Goal: Communication & Community: Answer question/provide support

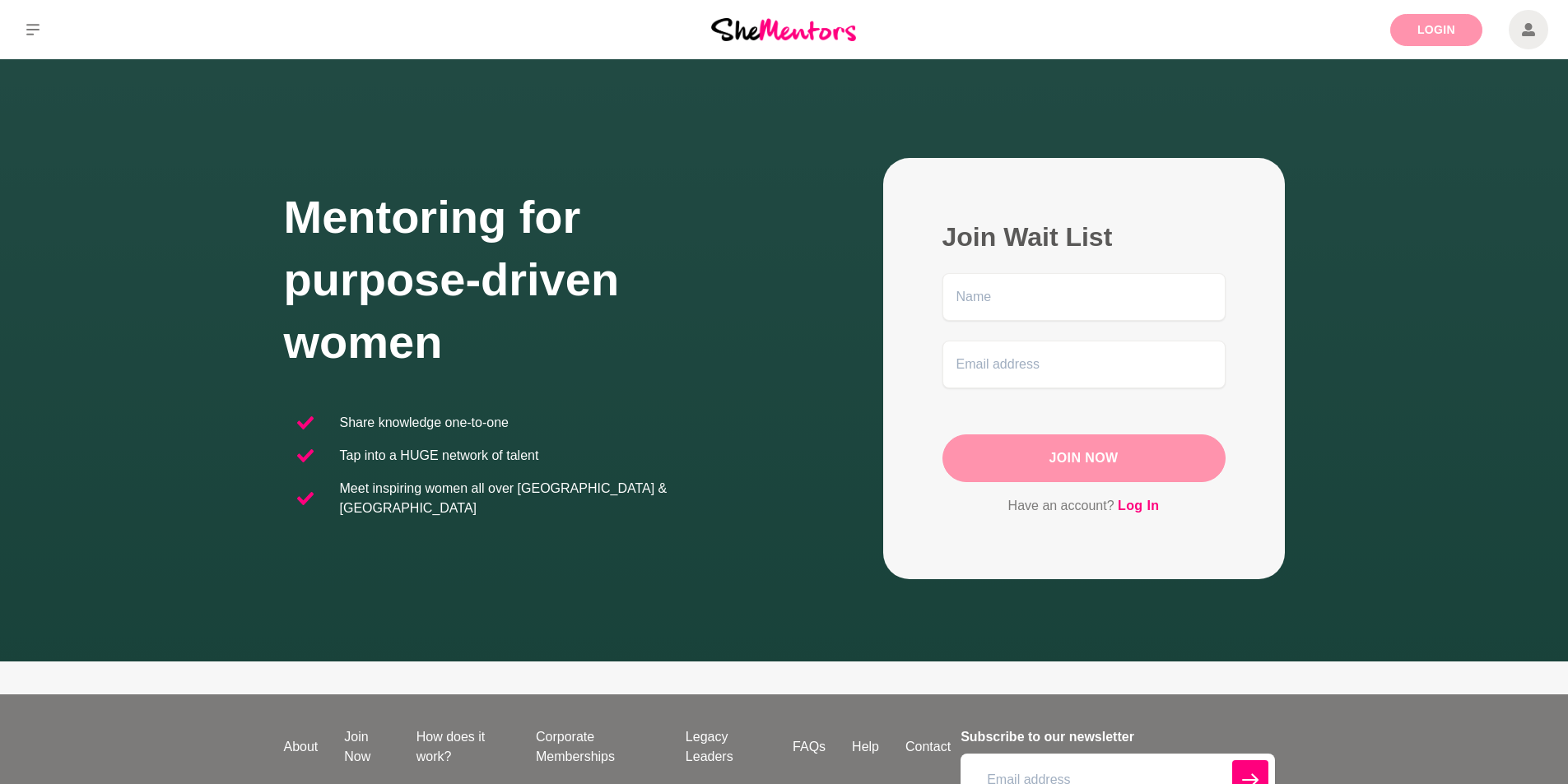
click at [1426, 14] on link "Login" at bounding box center [1436, 29] width 93 height 32
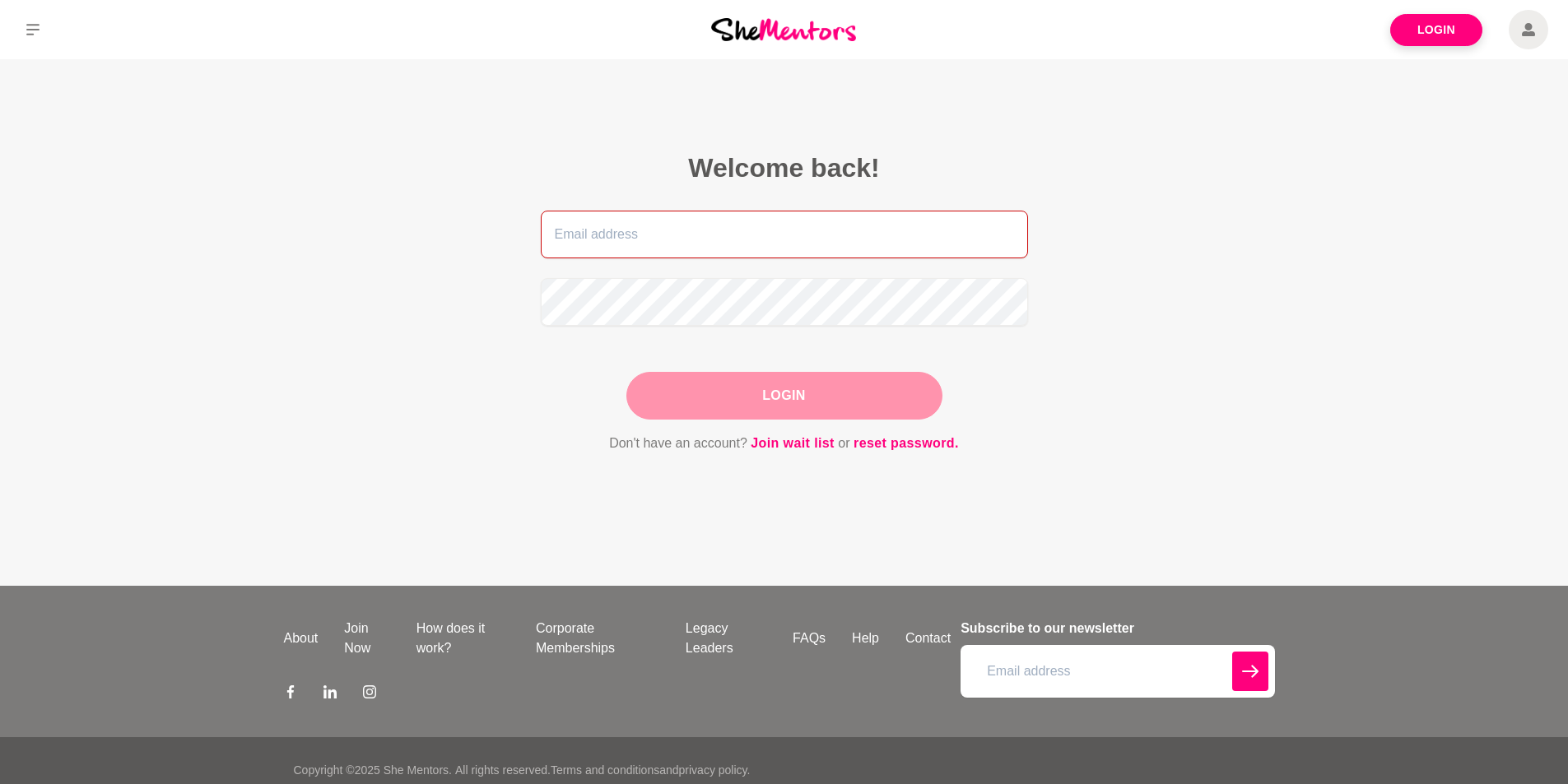
type input "[DOMAIN_NAME][EMAIL_ADDRESS][DOMAIN_NAME]"
click at [783, 390] on button "Login" at bounding box center [784, 395] width 316 height 48
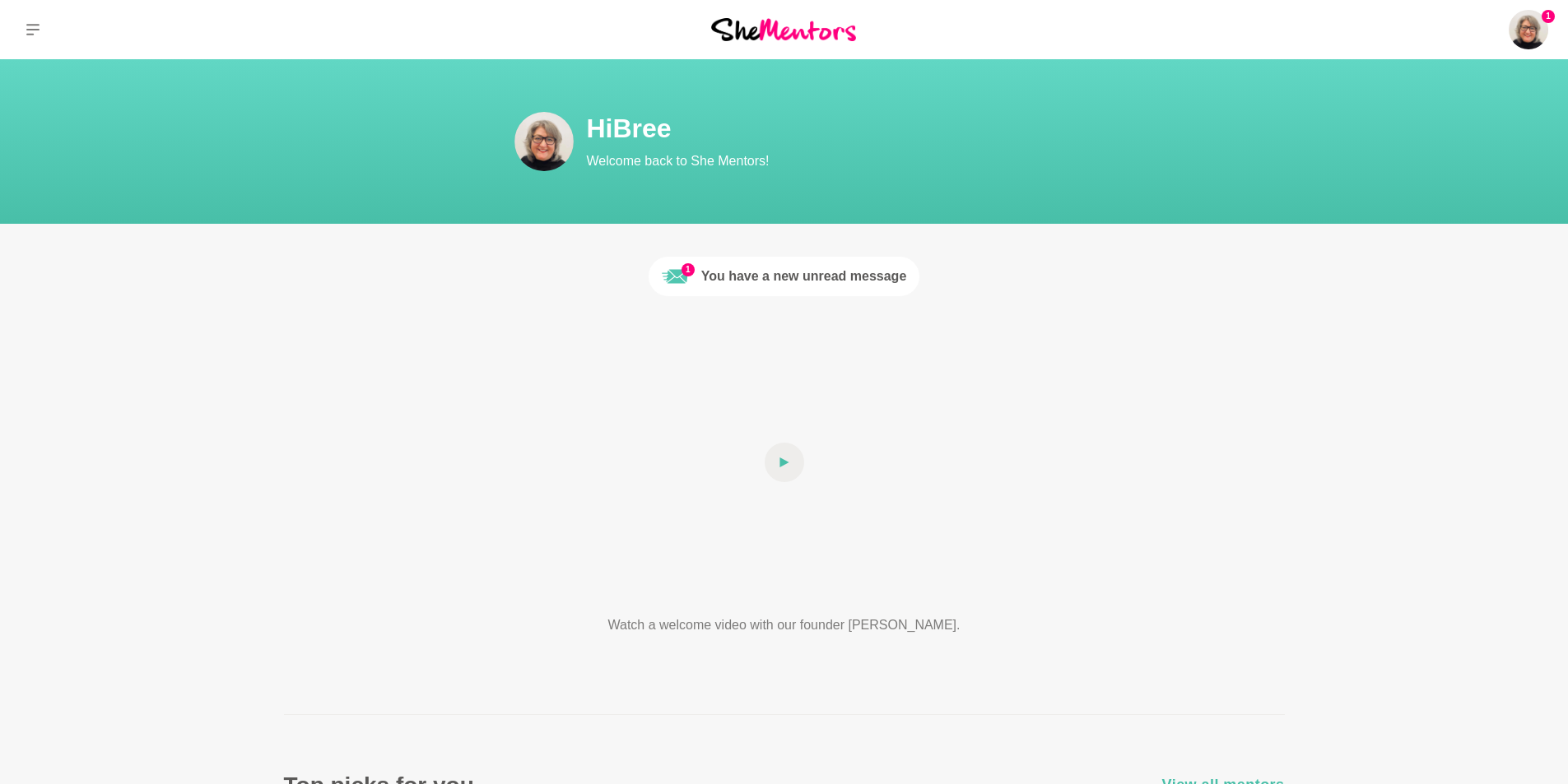
click at [766, 271] on div "You have a new unread message" at bounding box center [804, 277] width 206 height 19
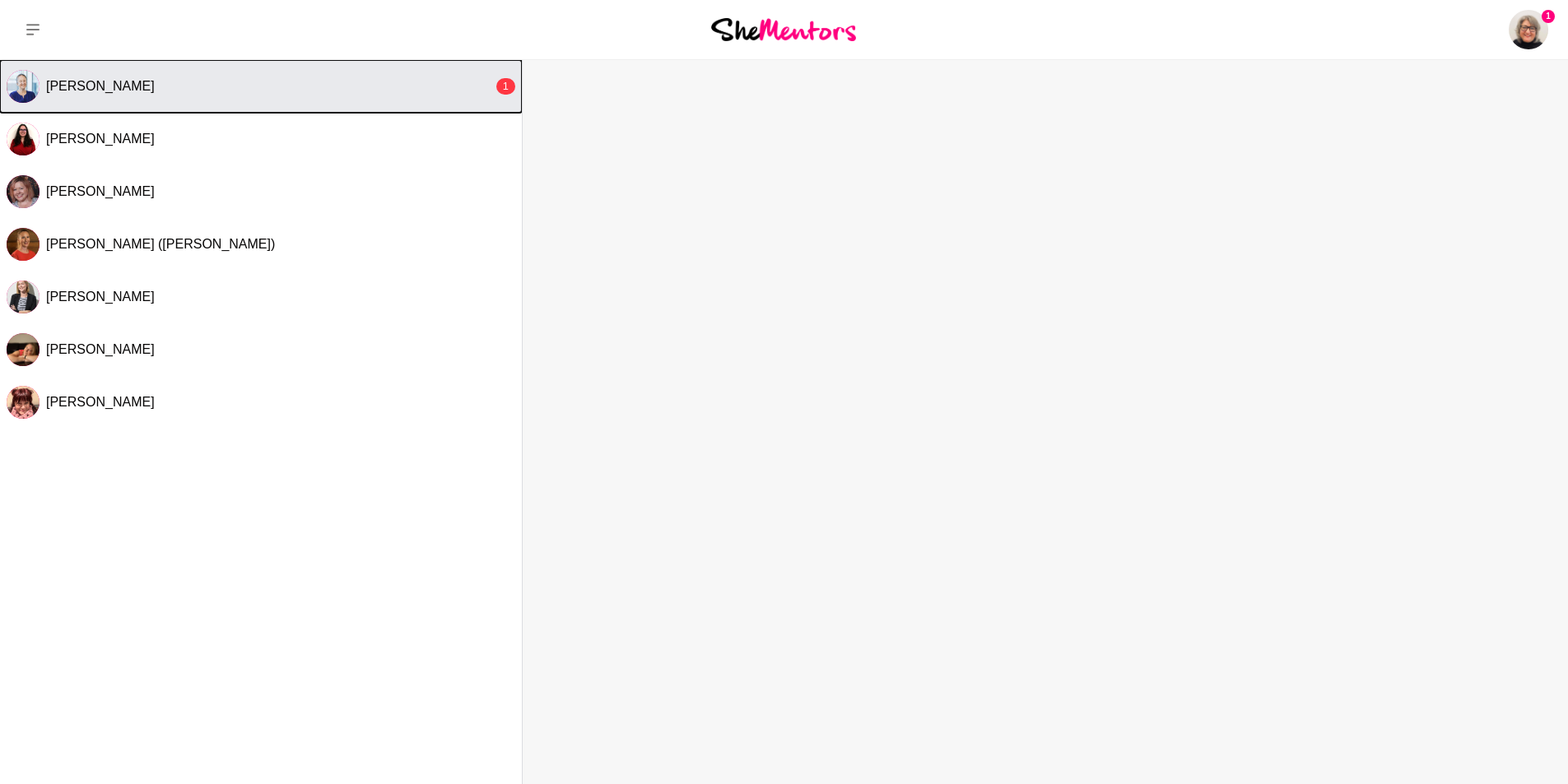
click at [94, 88] on span "[PERSON_NAME]" at bounding box center [100, 86] width 109 height 14
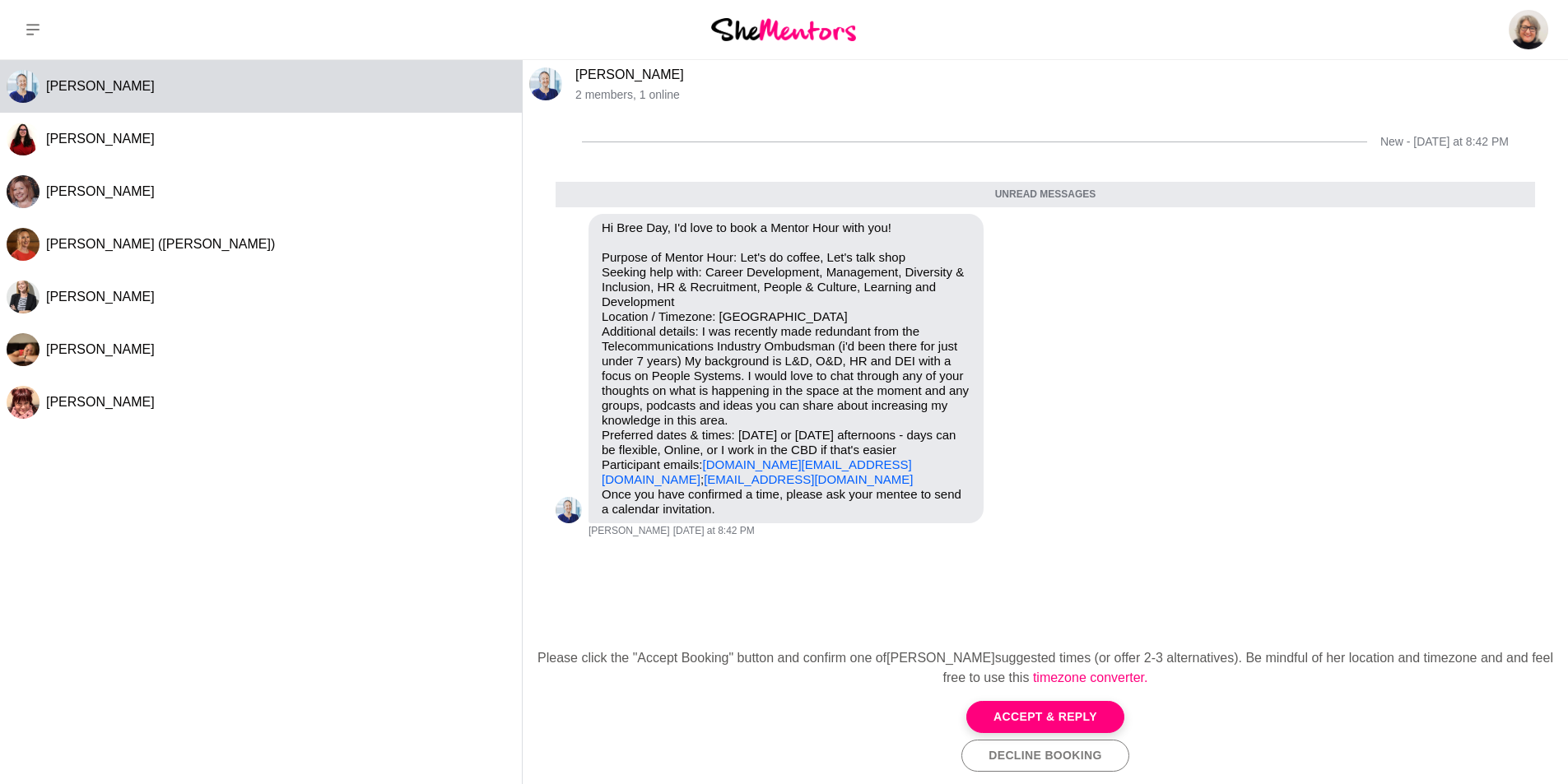
click at [103, 513] on div "[PERSON_NAME] [PERSON_NAME] [PERSON_NAME] [PERSON_NAME] ([PERSON_NAME]) [PERSON…" at bounding box center [261, 419] width 522 height 717
click at [1025, 714] on button "Accept & Reply" at bounding box center [1046, 717] width 158 height 32
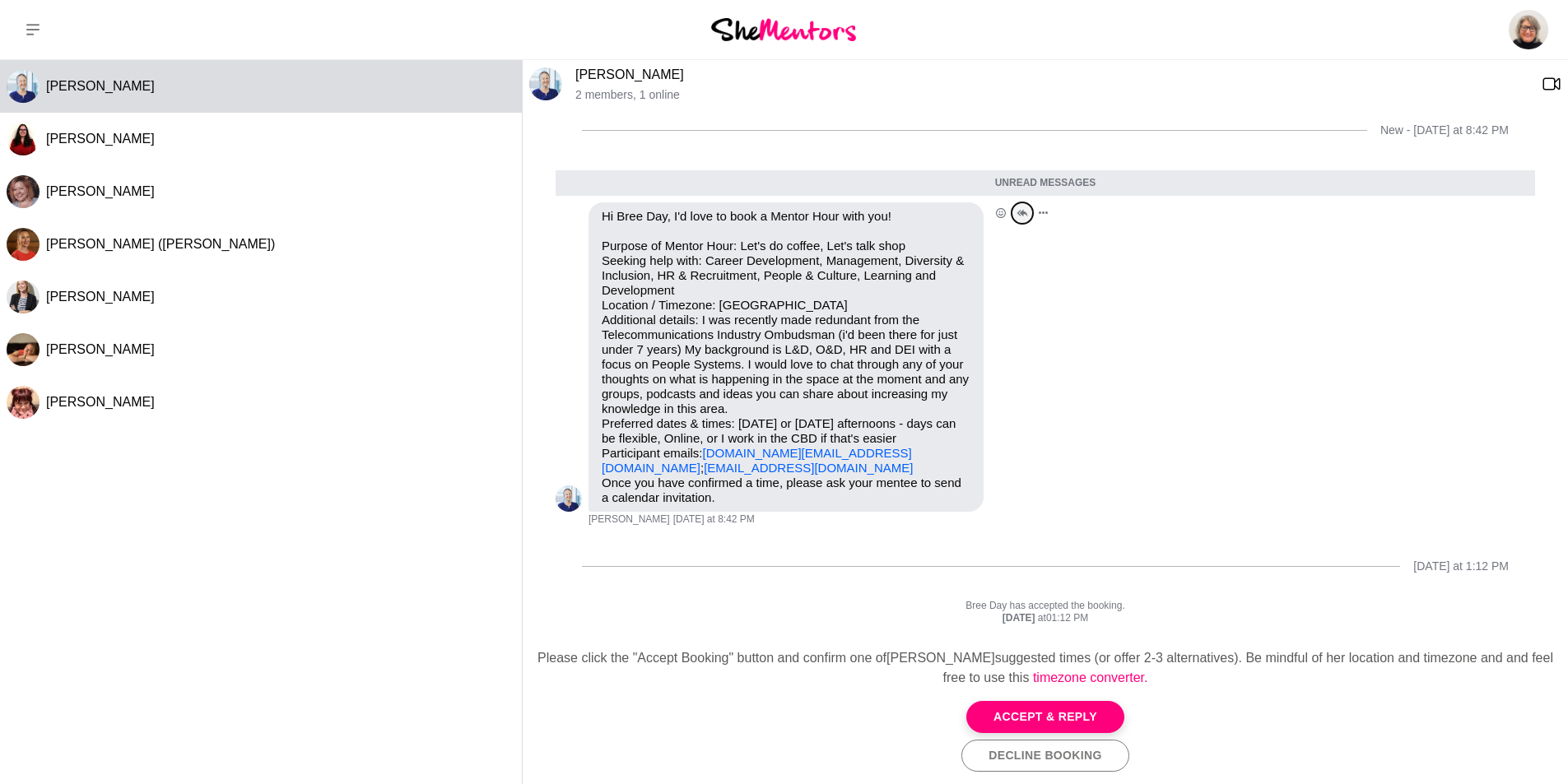
click at [1021, 213] on icon "Open Thread" at bounding box center [1021, 213] width 11 height 8
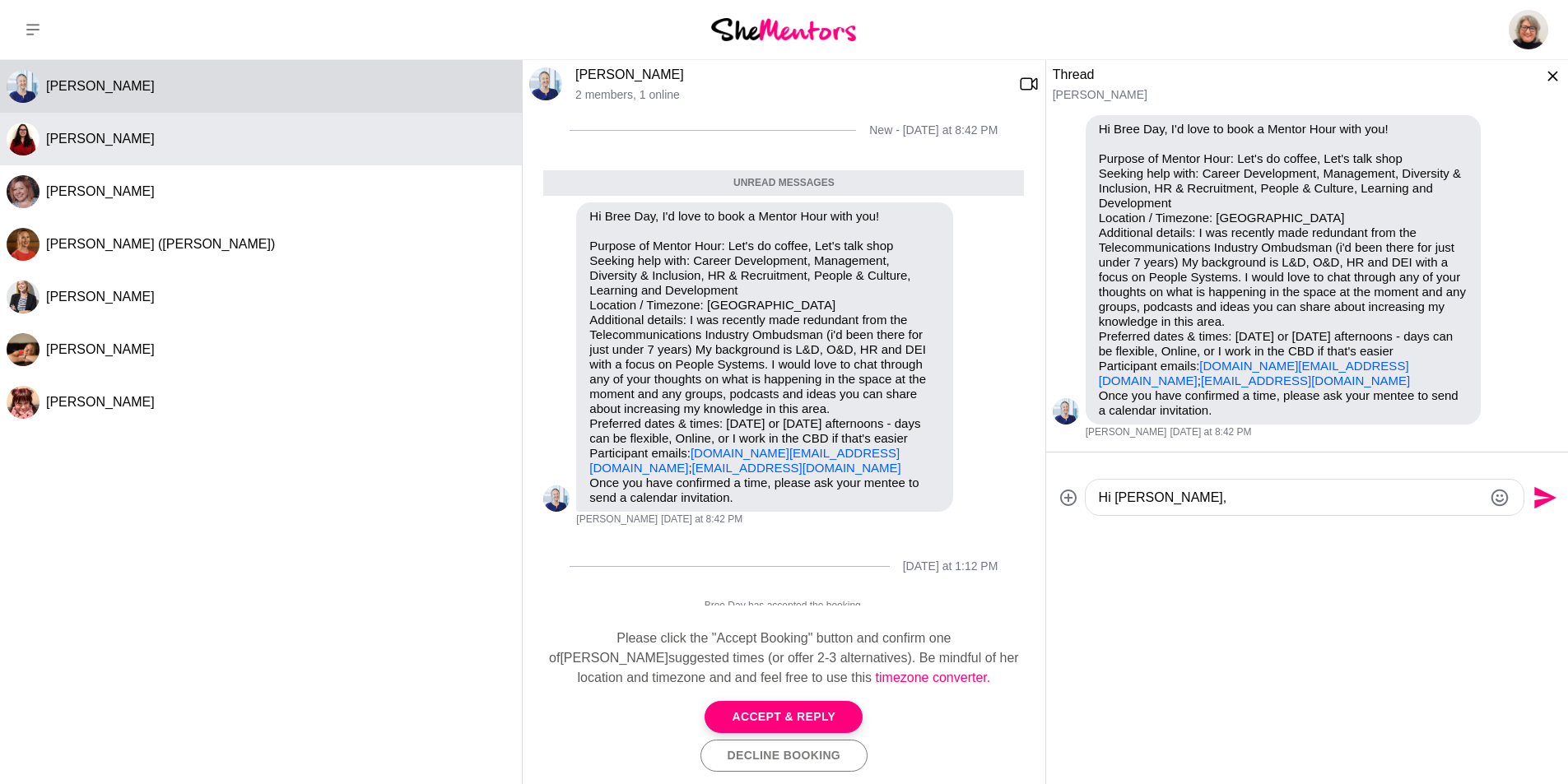
type textarea "Hi [PERSON_NAME],"
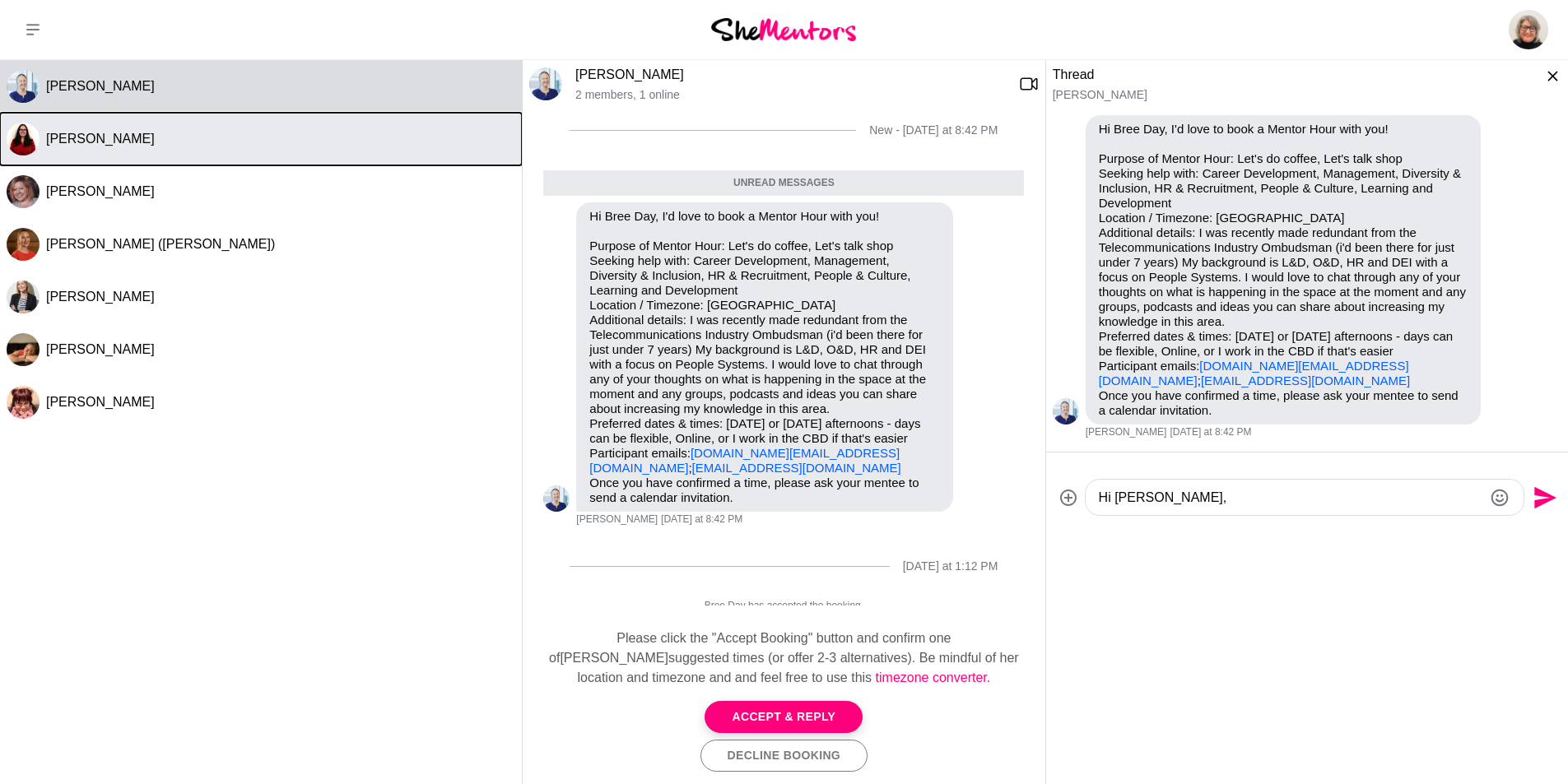
click at [102, 139] on span "[PERSON_NAME]" at bounding box center [100, 138] width 109 height 14
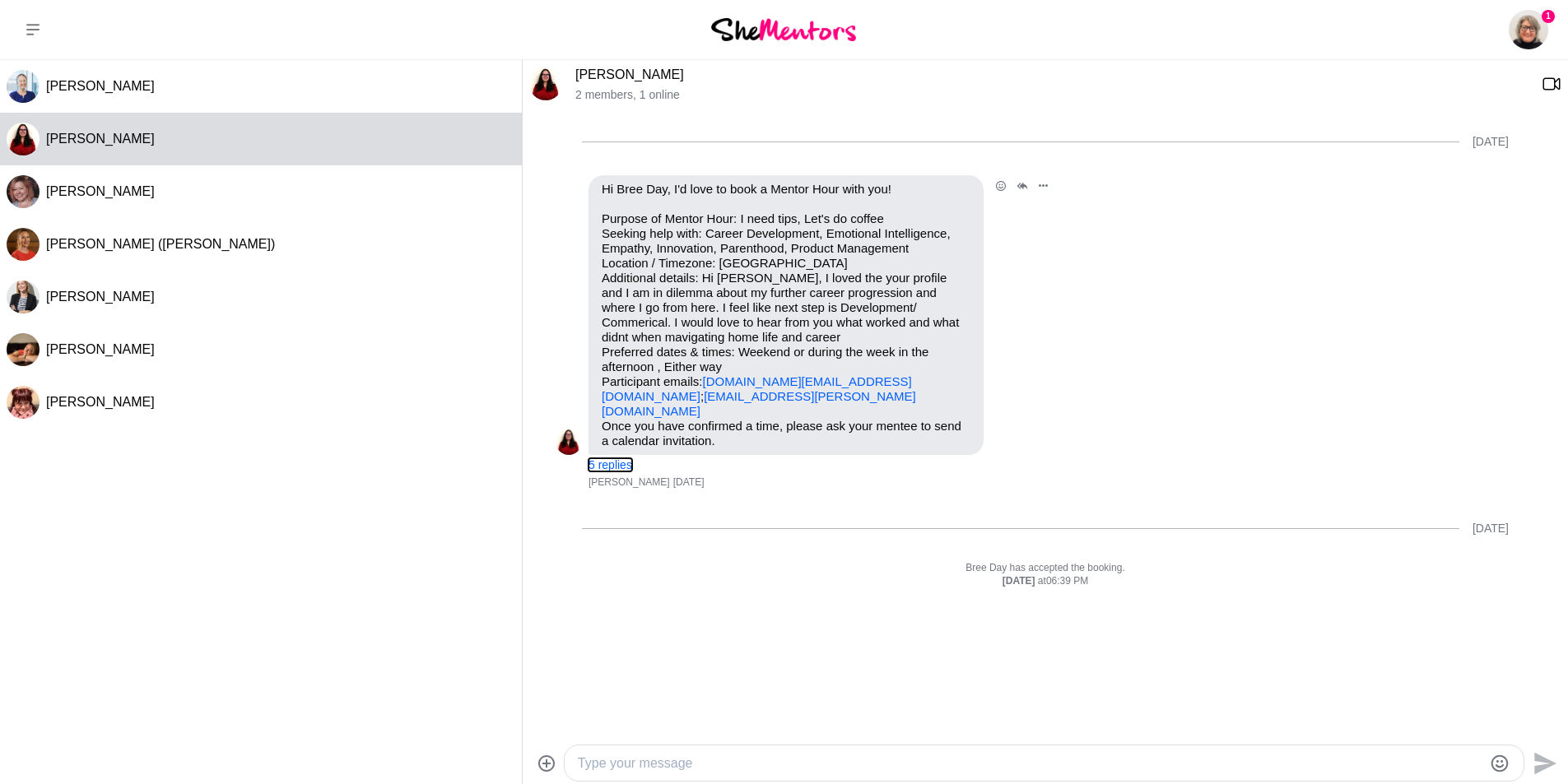
click at [600, 459] on button "5 replies" at bounding box center [610, 466] width 44 height 14
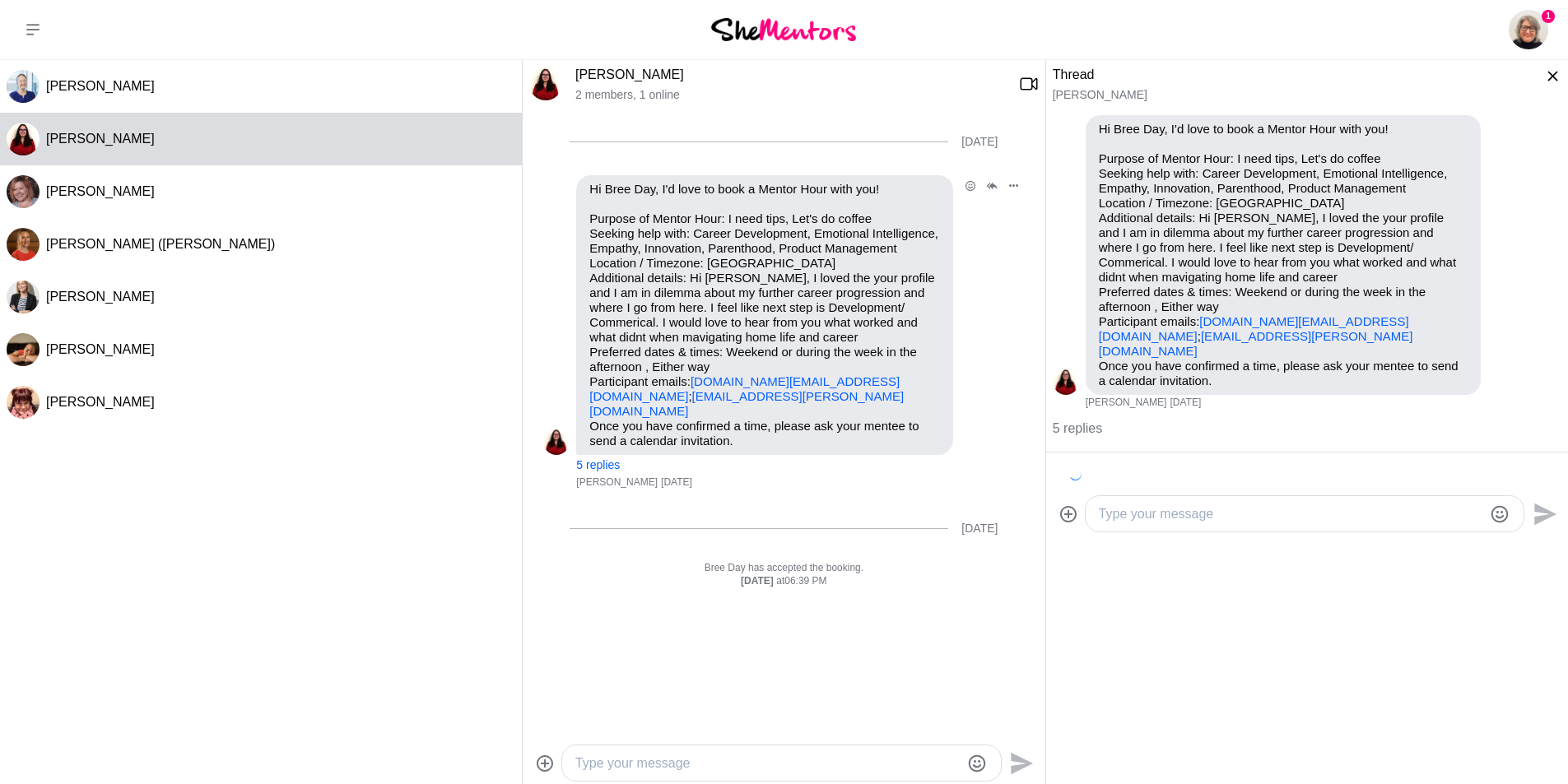
scroll to position [79, 0]
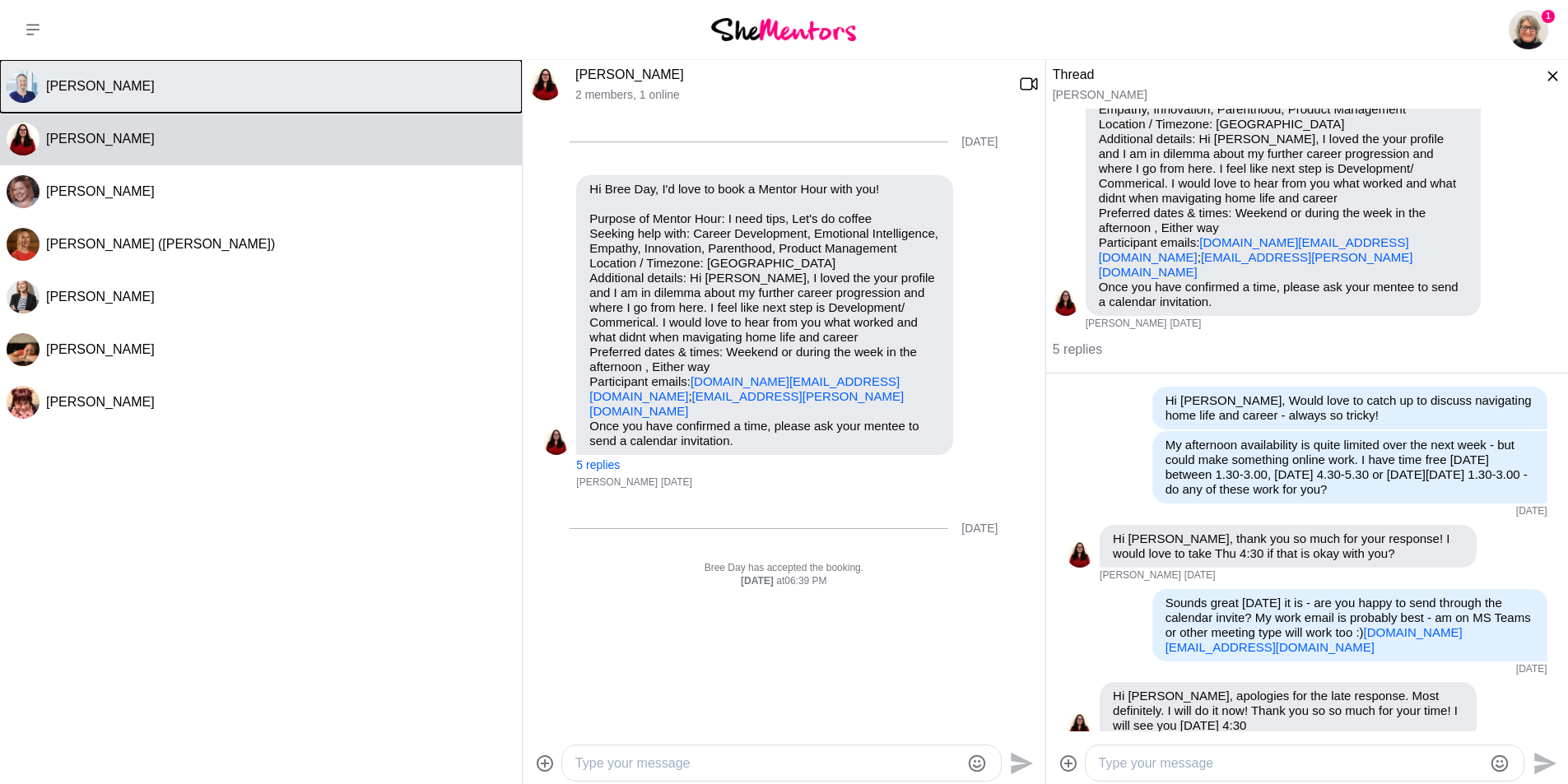
click at [59, 82] on span "[PERSON_NAME]" at bounding box center [100, 86] width 109 height 14
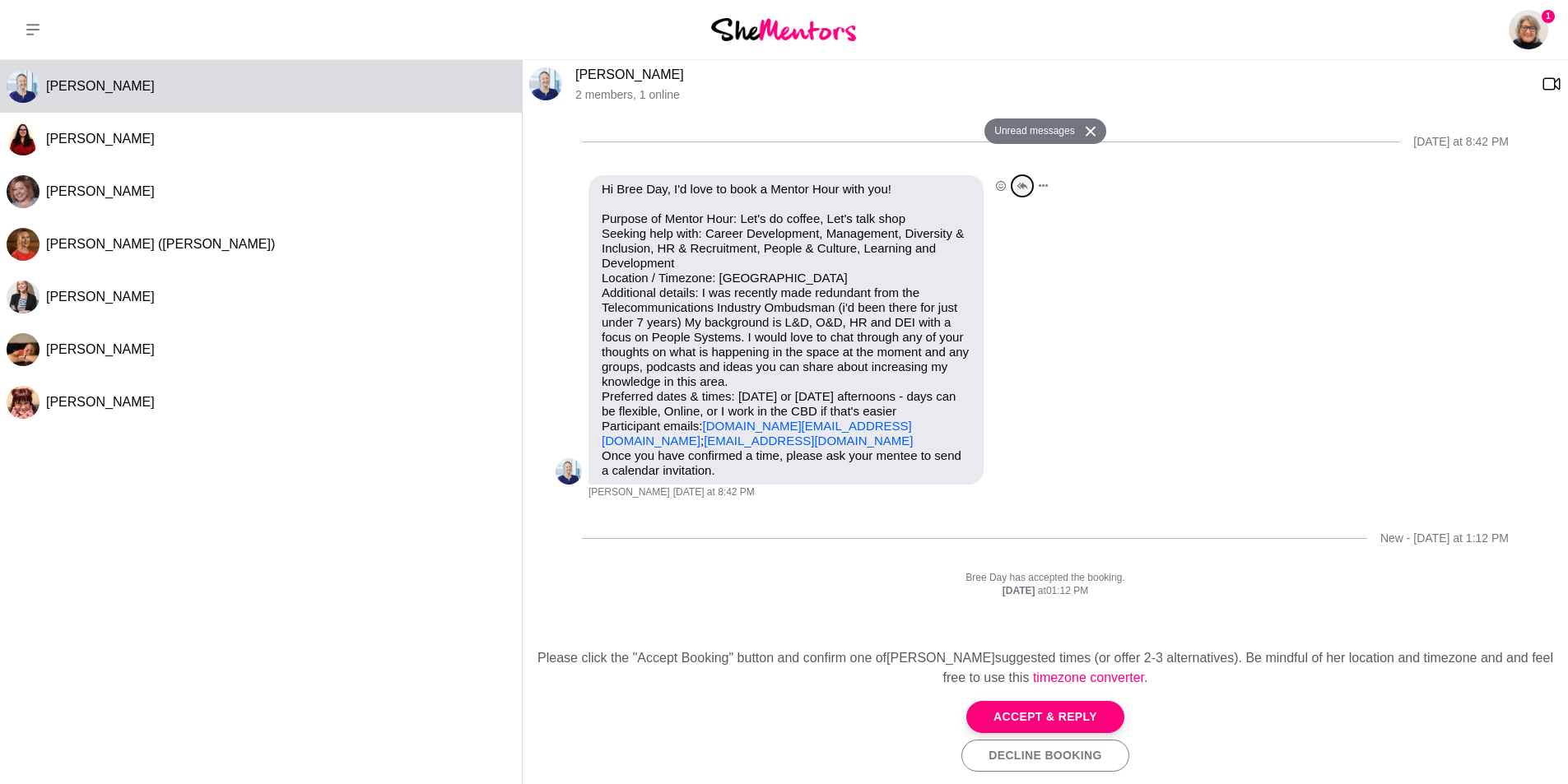
click at [1020, 185] on icon "Open Thread" at bounding box center [1022, 186] width 12 height 8
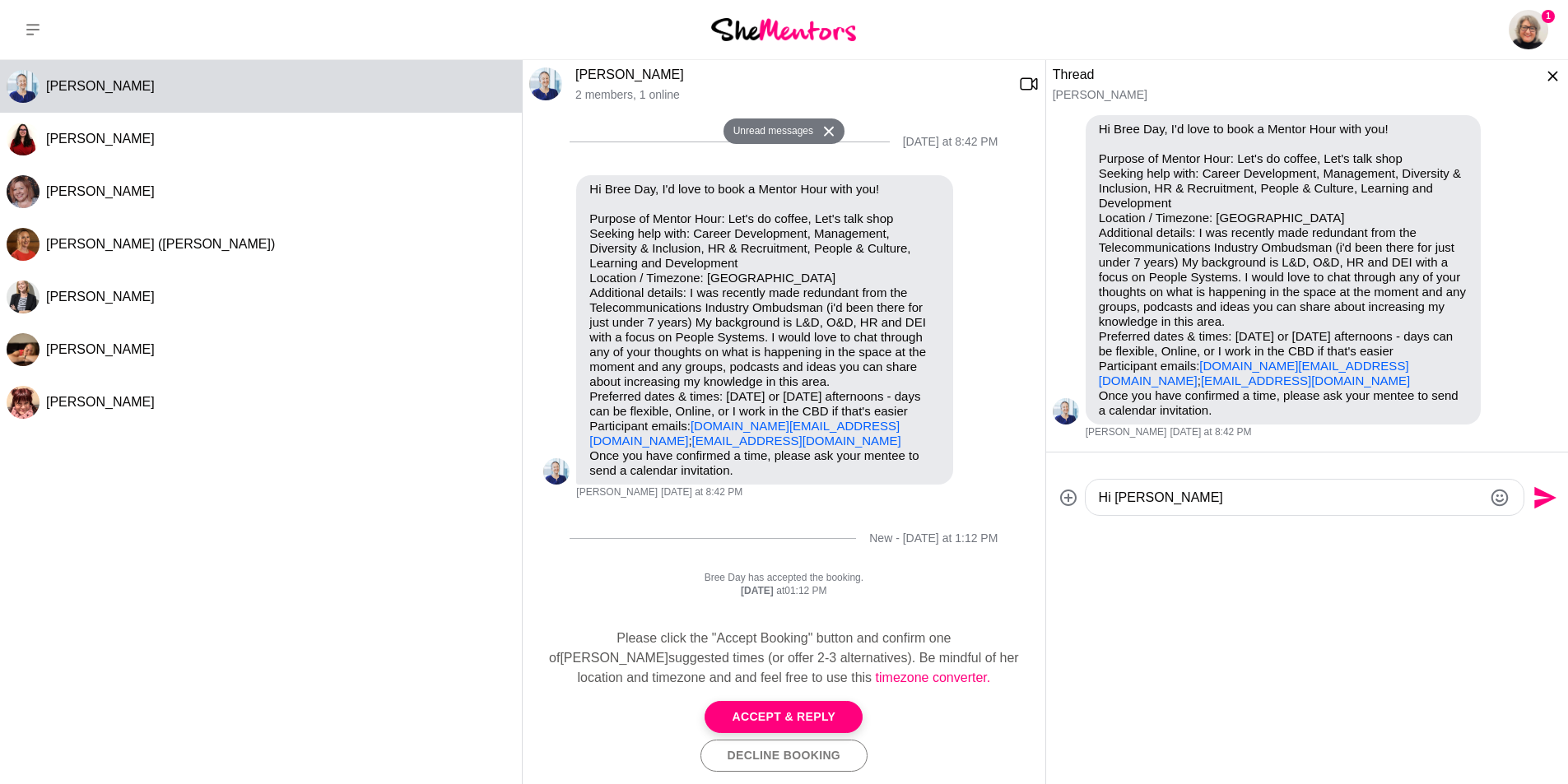
type textarea "Hi [PERSON_NAME],"
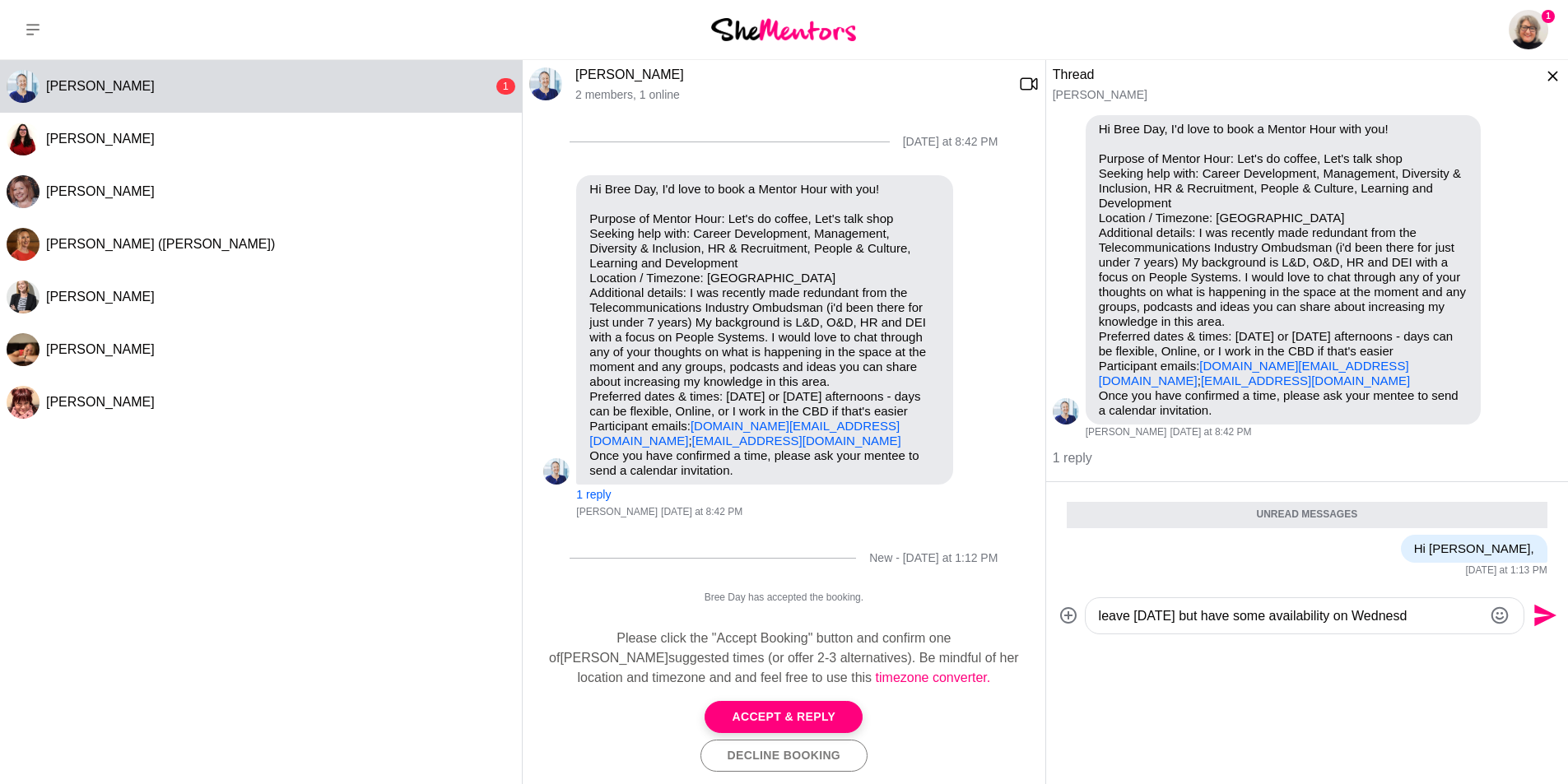
scroll to position [39, 0]
click at [1215, 623] on textarea "Would Love to catch up to discuss telco. Next week I have annual leave [DATE] b…" at bounding box center [1291, 616] width 385 height 19
click at [1338, 618] on textarea "Would Love to catch up to discuss telco. Next week I have annual leave [DATE] b…" at bounding box center [1291, 616] width 385 height 19
drag, startPoint x: 1434, startPoint y: 617, endPoint x: 1462, endPoint y: 616, distance: 28.0
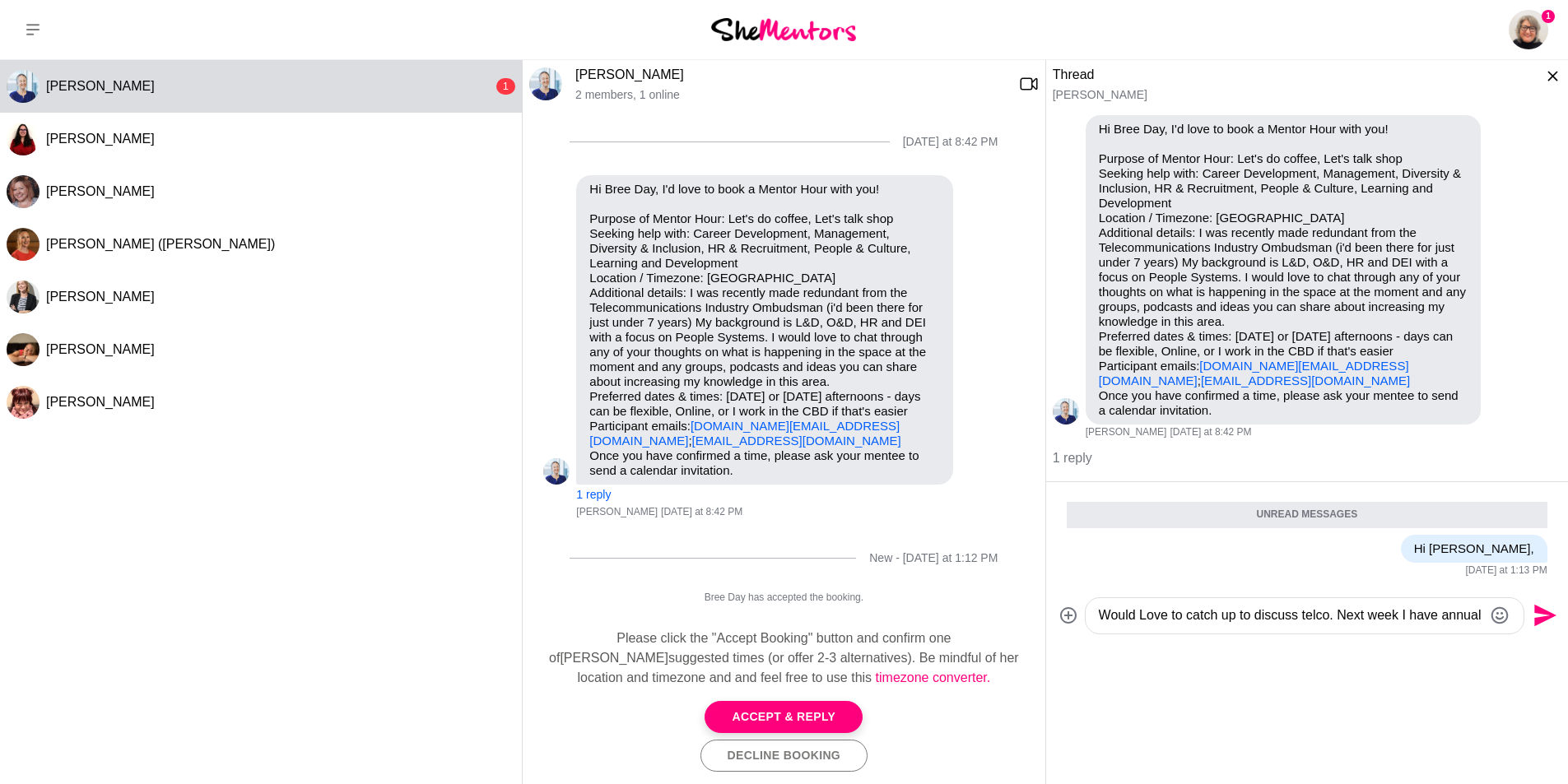
click at [1462, 616] on textarea "Would Love to catch up to discuss telco. Next week I have annual leave [DATE] b…" at bounding box center [1291, 616] width 385 height 19
click at [1164, 620] on textarea "Would Love to catch up to discuss telco. Next week I have annual leave [DATE] b…" at bounding box center [1291, 616] width 385 height 19
click at [1403, 610] on textarea "Would Love to catch up to discuss telco. Next week I have annual leave [DATE] b…" at bounding box center [1291, 616] width 385 height 19
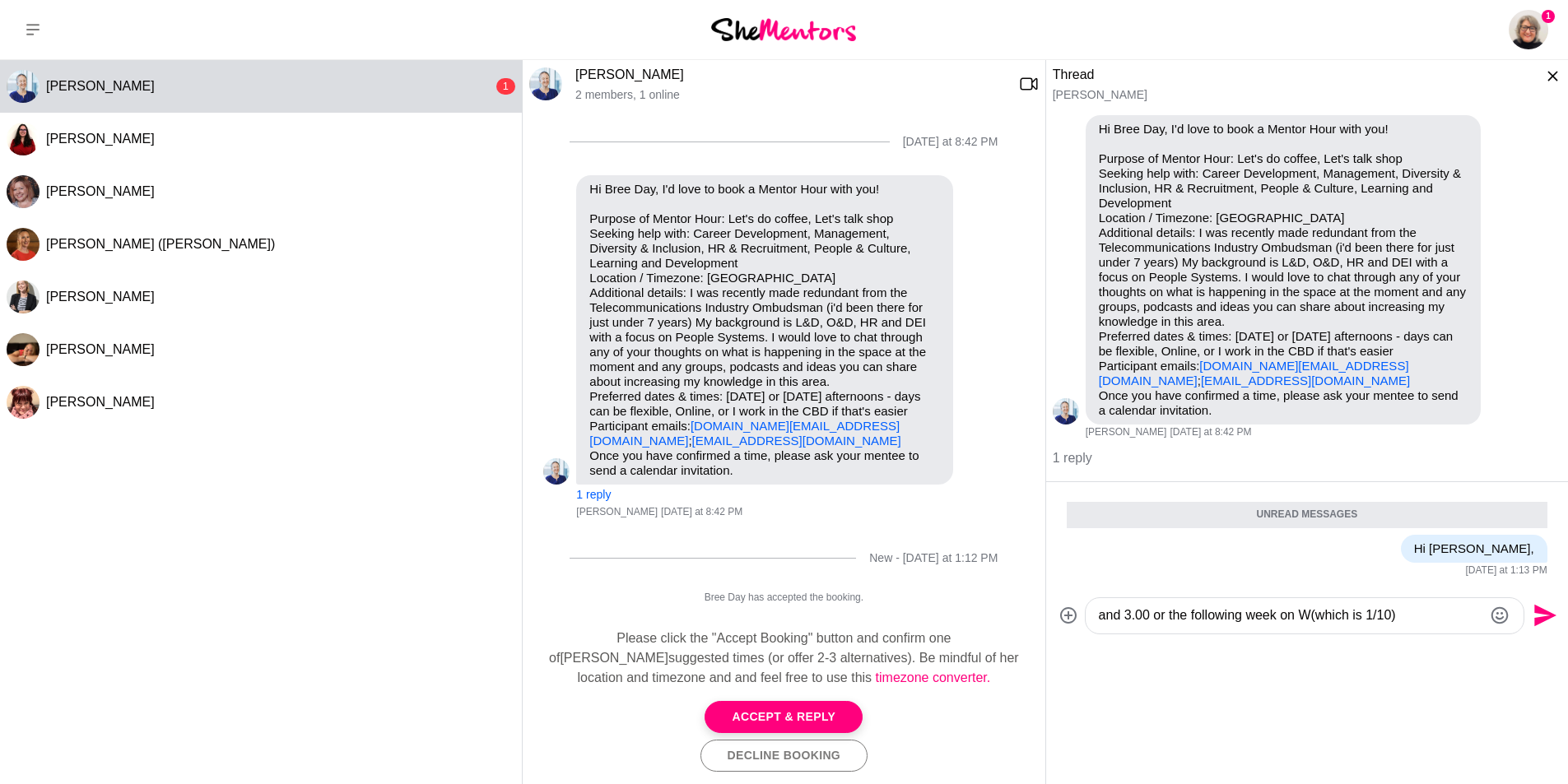
scroll to position [58, 0]
click at [1271, 617] on textarea "Would Love to catch up to discuss telco. Next week I have annual leave [DATE] b…" at bounding box center [1291, 616] width 385 height 19
type textarea "Would Love to catch up to discuss telco. Next week I have annual leave [DATE] b…"
click at [1540, 616] on icon "Send" at bounding box center [1544, 615] width 26 height 26
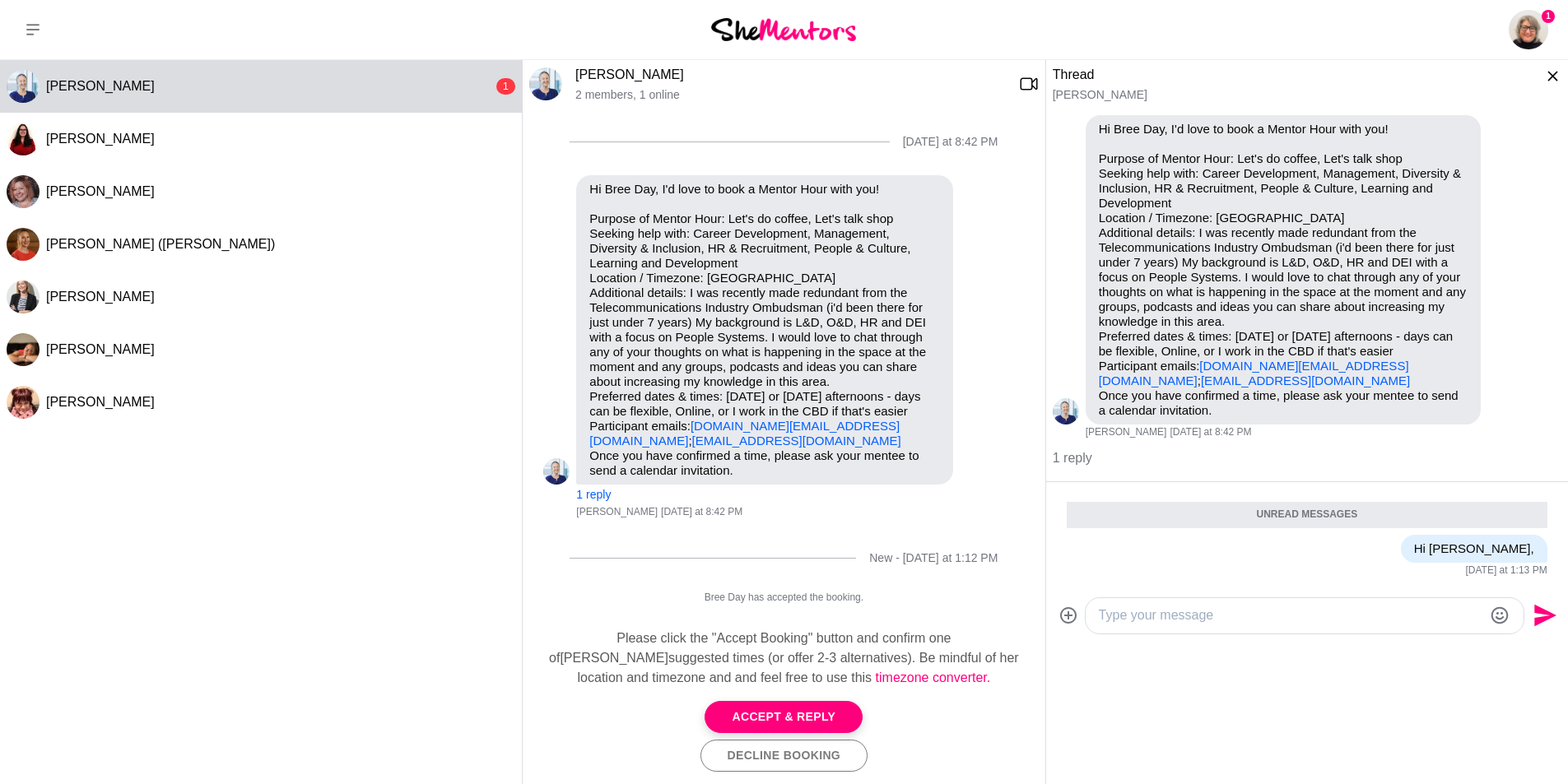
scroll to position [0, 0]
